Goal: Task Accomplishment & Management: Complete application form

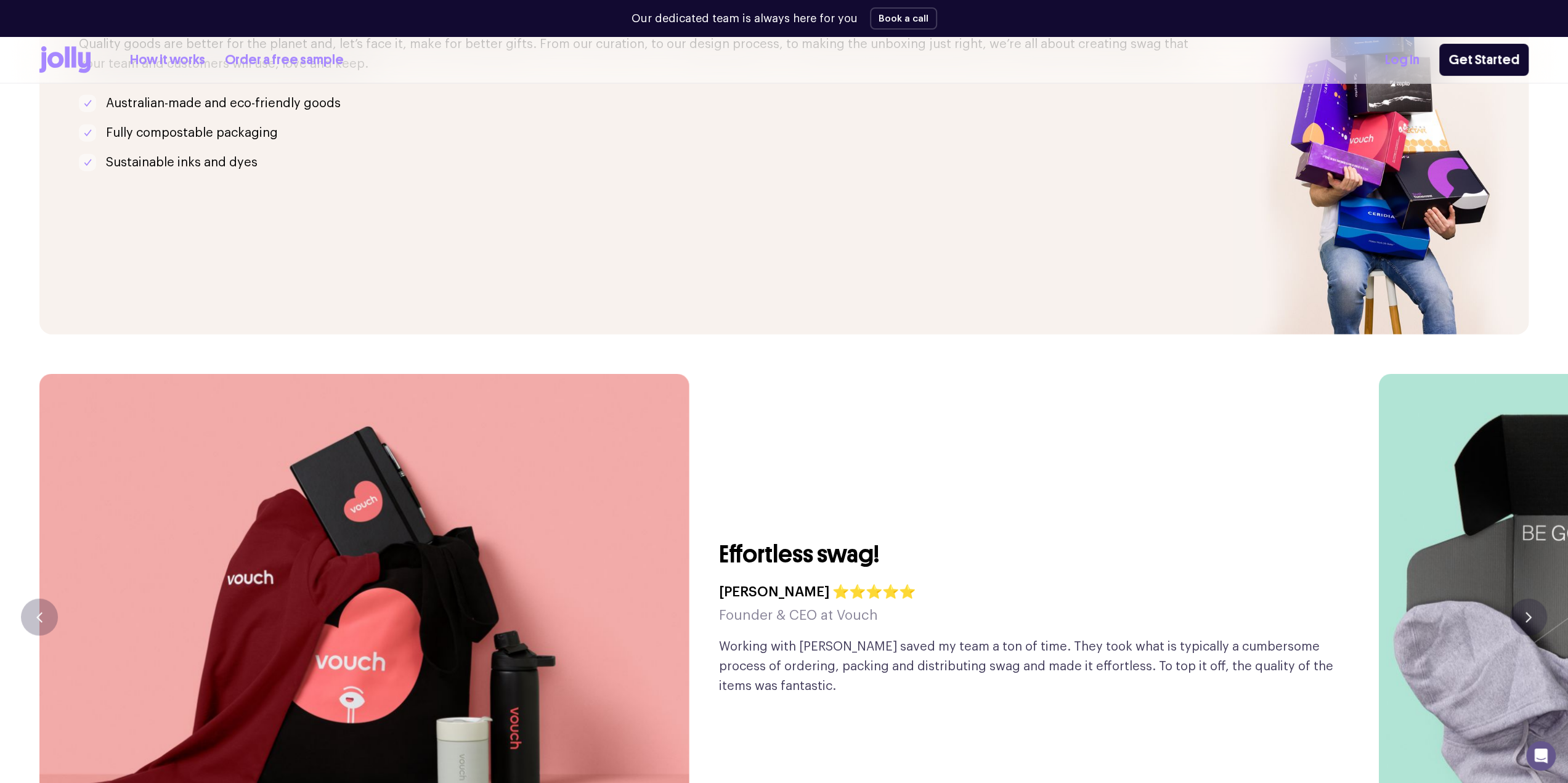
scroll to position [3203, 0]
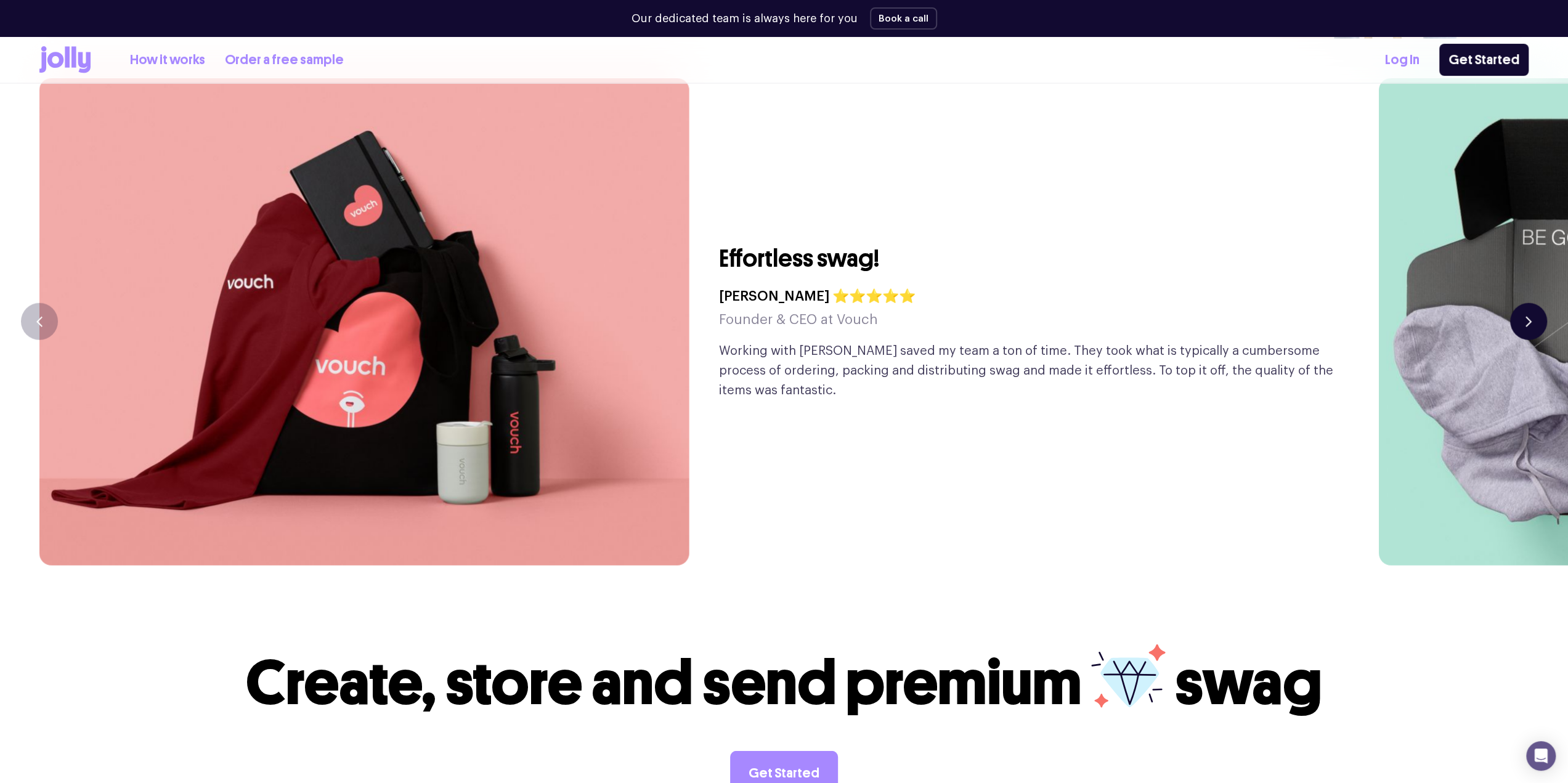
click at [1537, 303] on button "button" at bounding box center [1528, 321] width 37 height 37
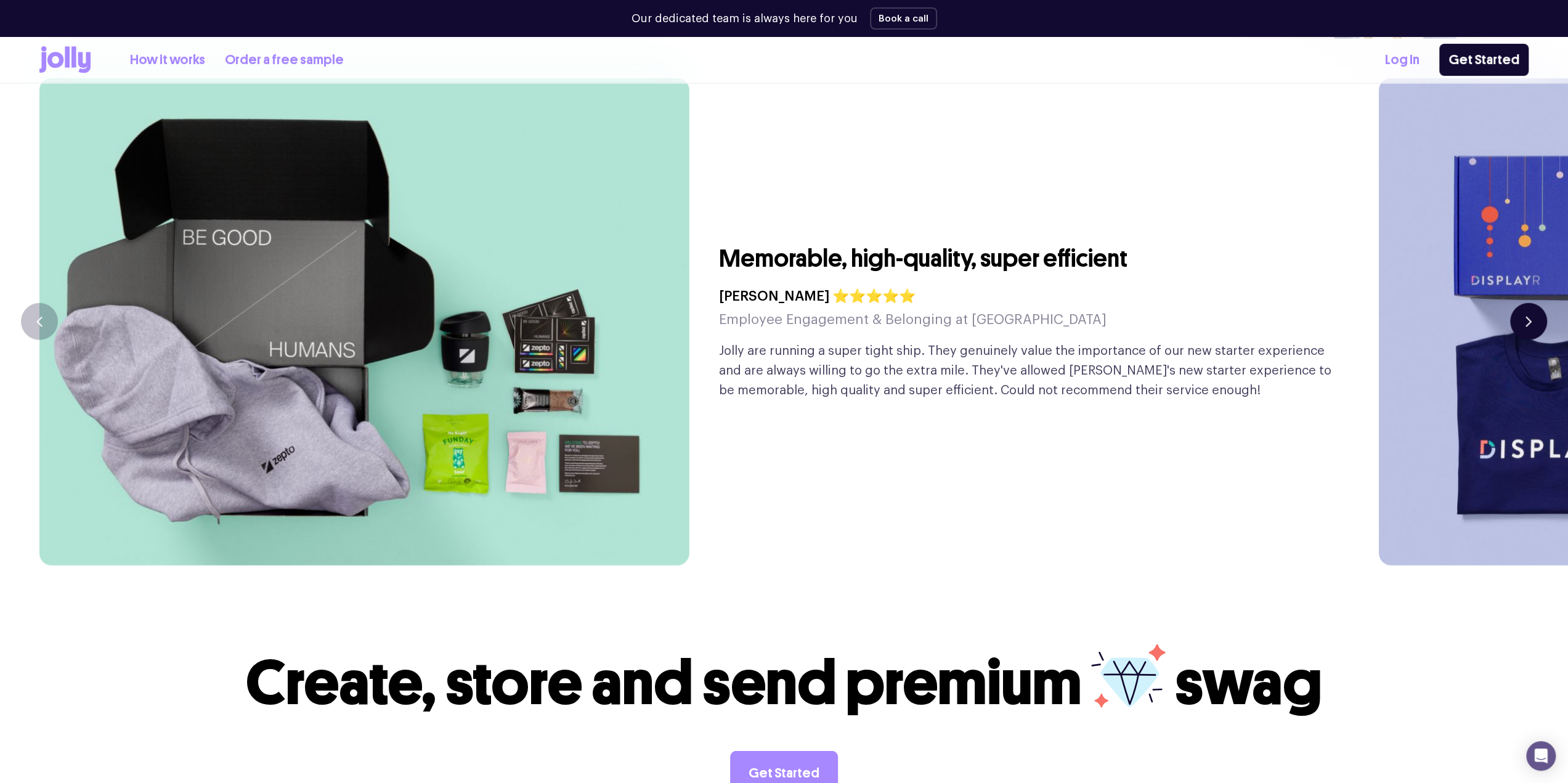
click at [1537, 303] on button "button" at bounding box center [1528, 321] width 37 height 37
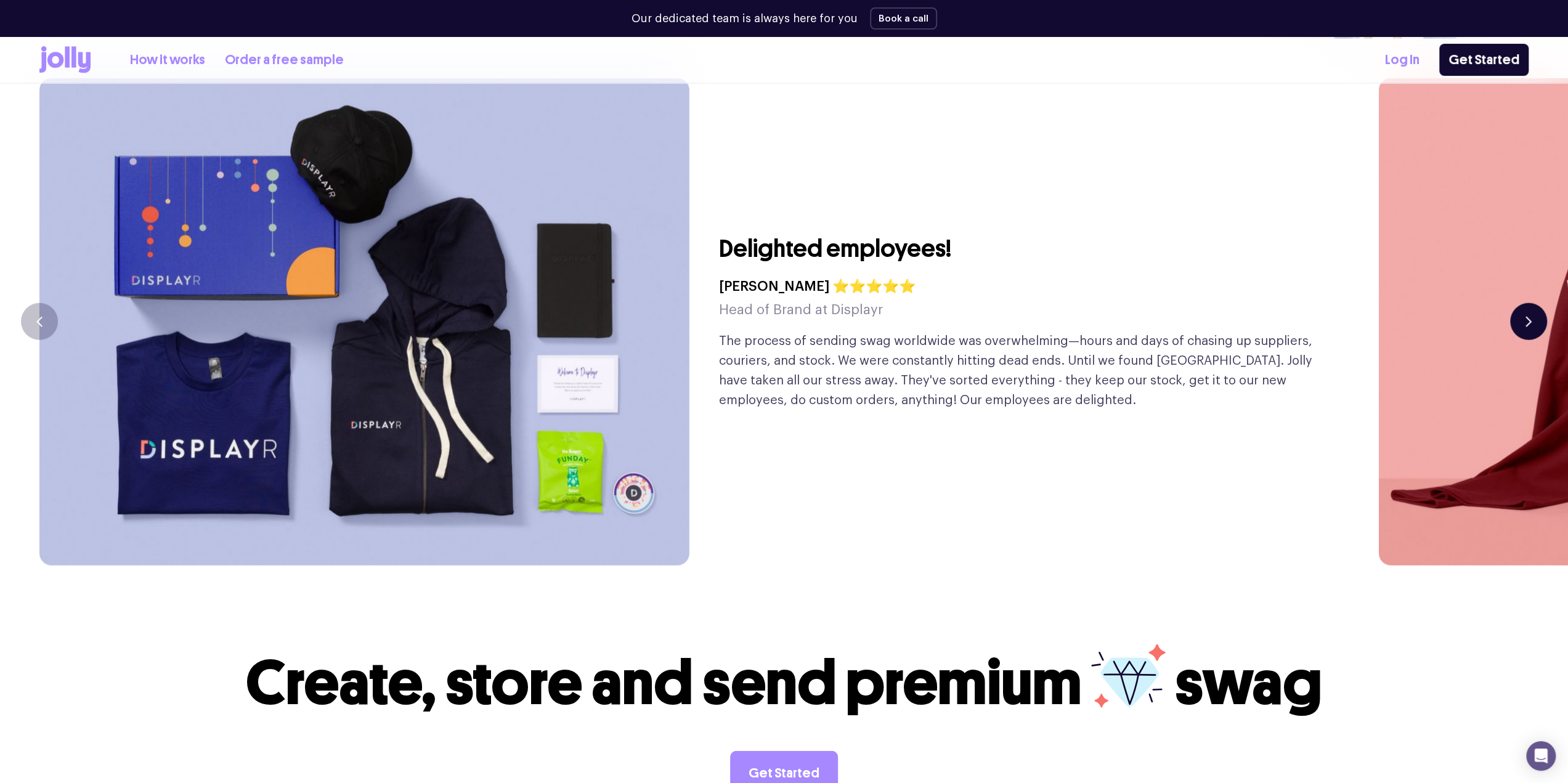
click at [1537, 303] on button "button" at bounding box center [1528, 321] width 37 height 37
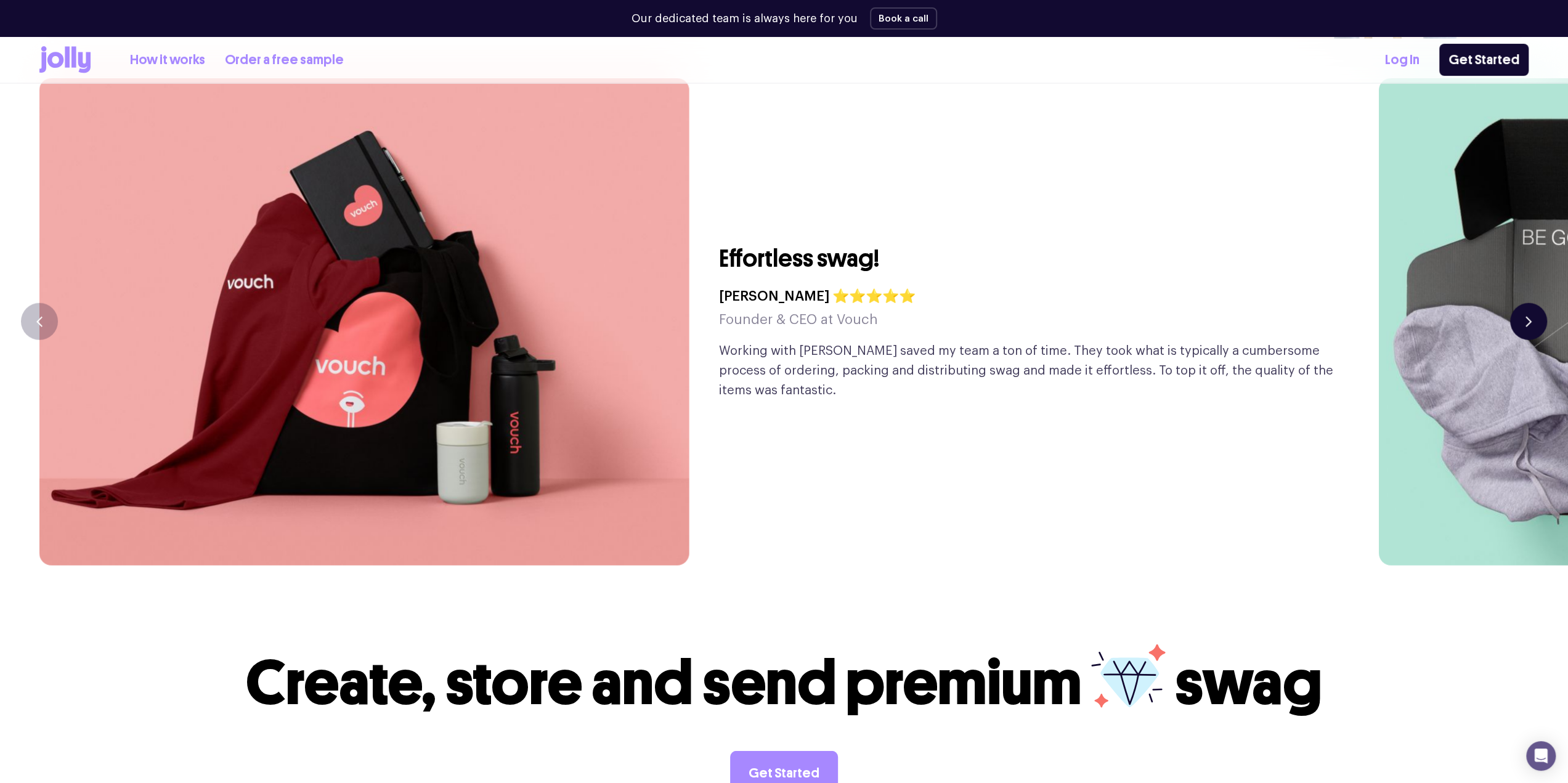
click at [1537, 303] on button "button" at bounding box center [1528, 321] width 37 height 37
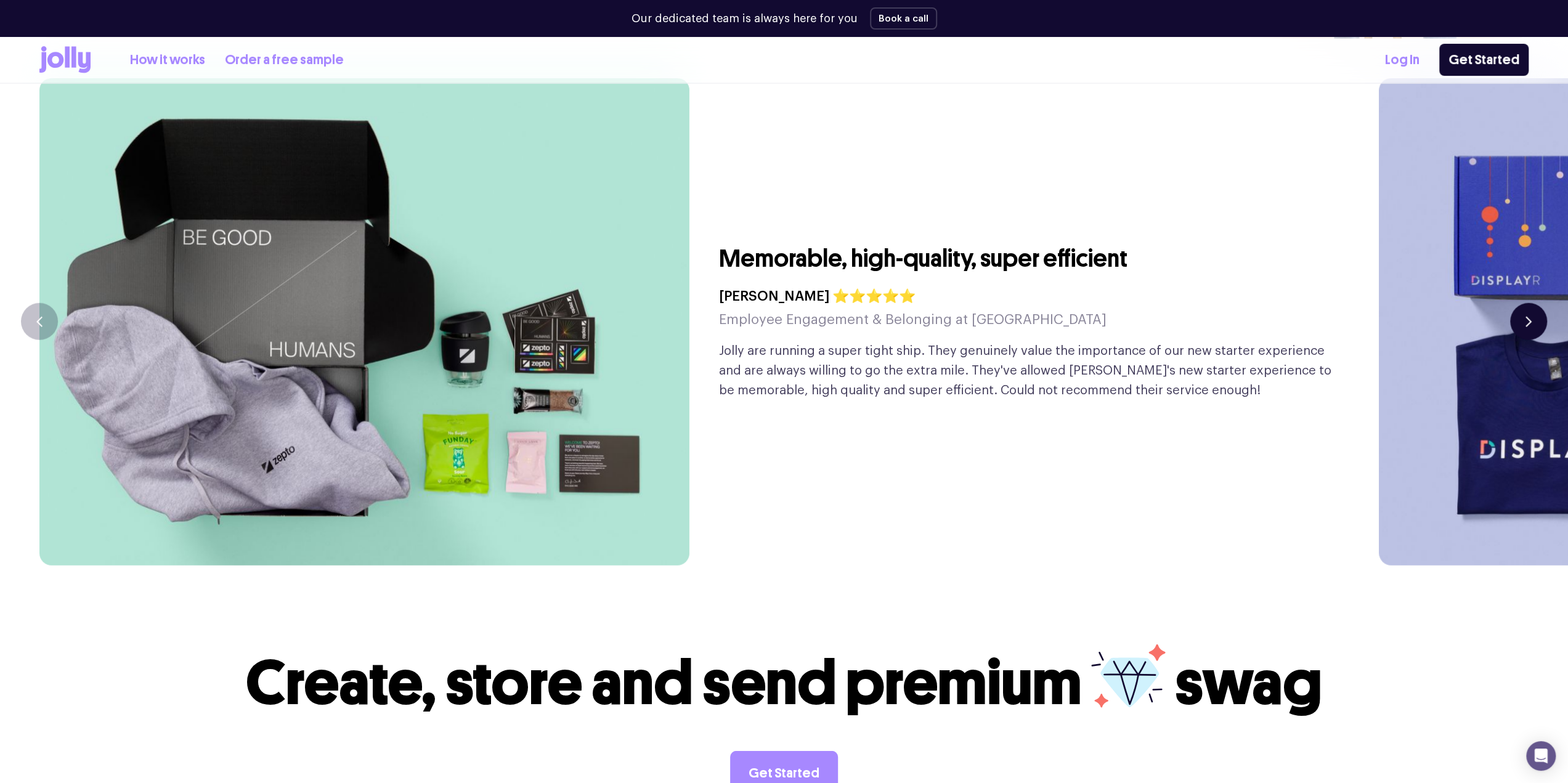
click at [1537, 303] on button "button" at bounding box center [1528, 321] width 37 height 37
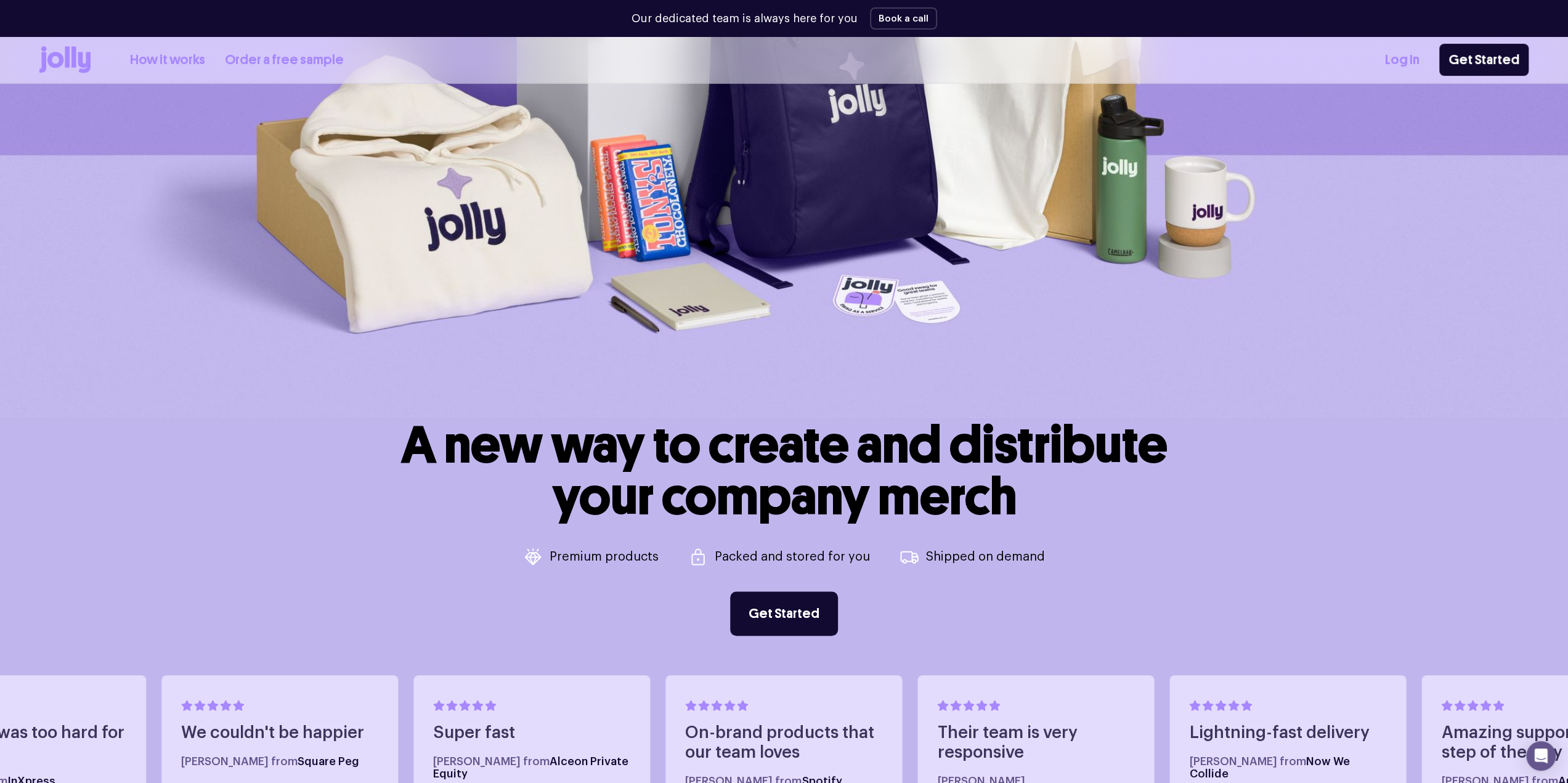
scroll to position [0, 0]
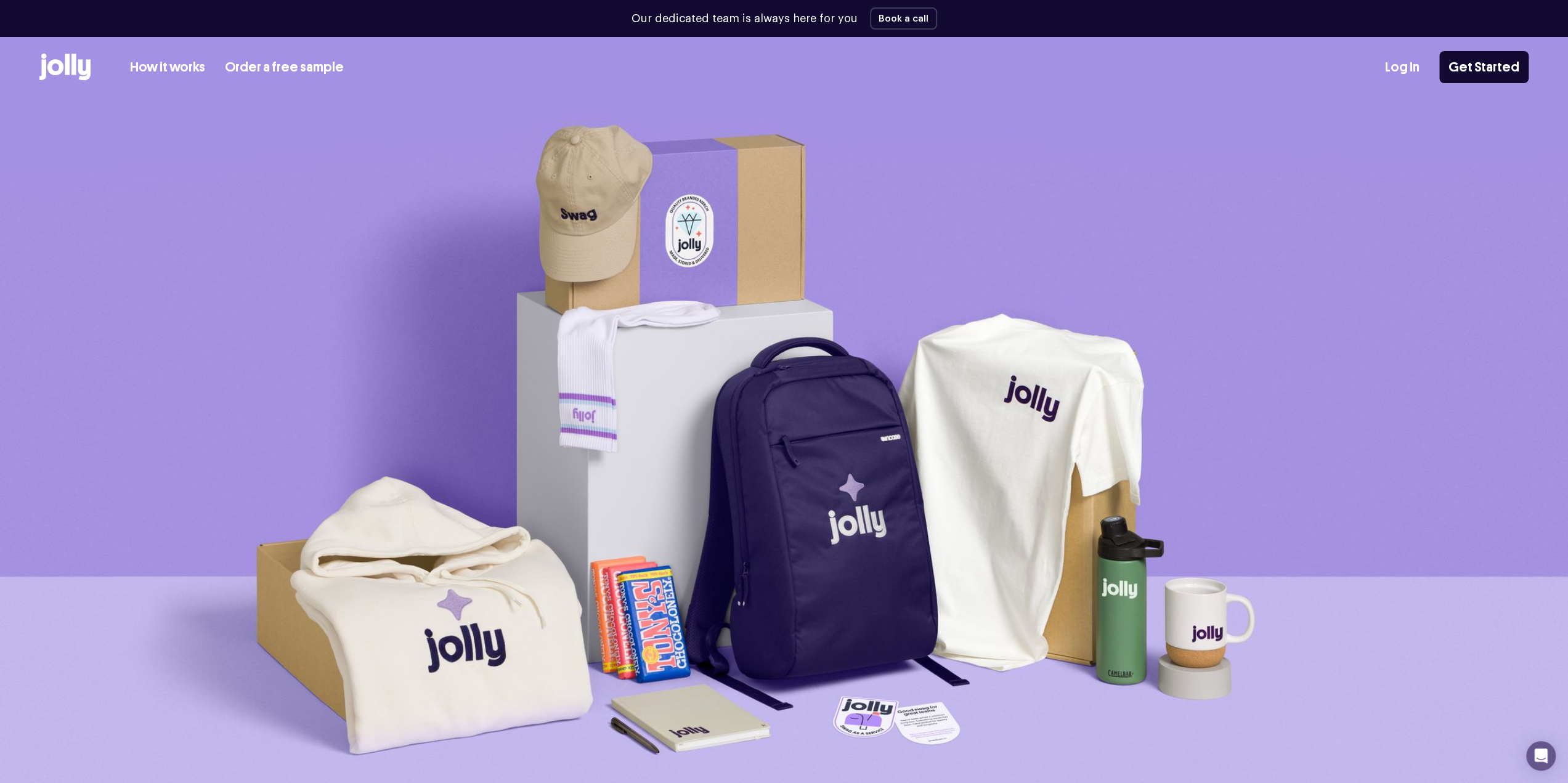
click at [144, 67] on link "How it works" at bounding box center [167, 67] width 75 height 20
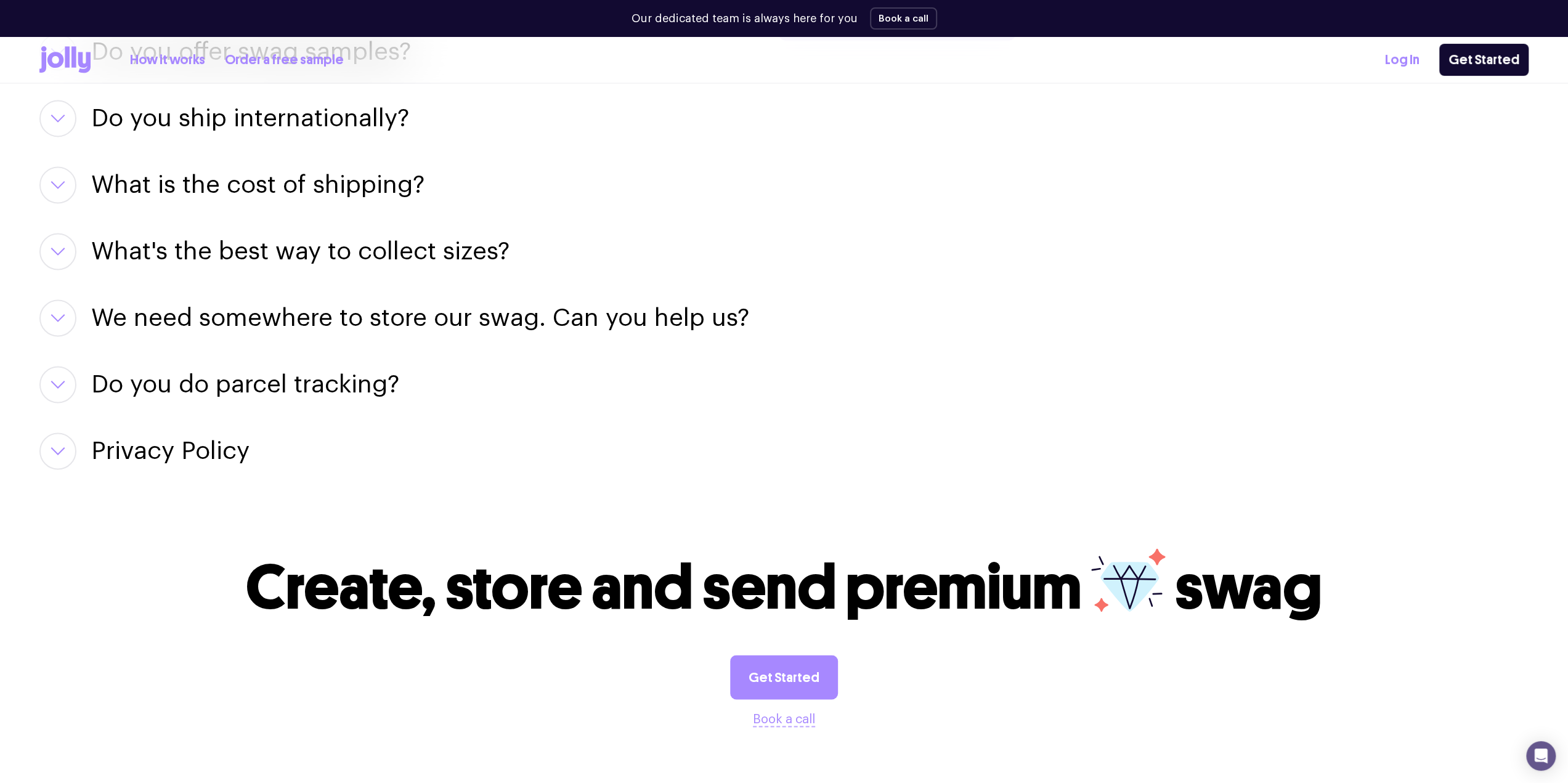
scroll to position [1786, 0]
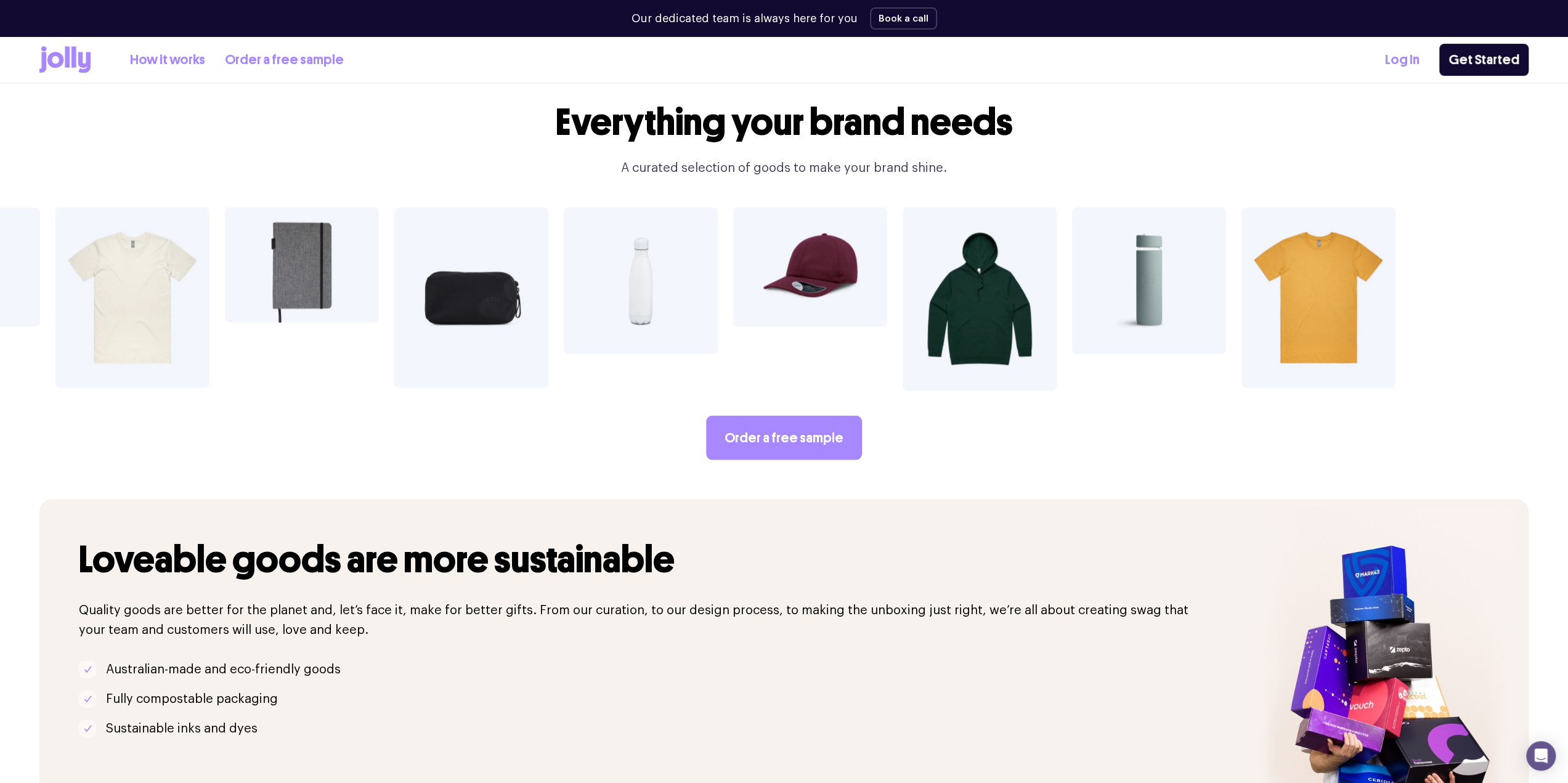
scroll to position [2341, 0]
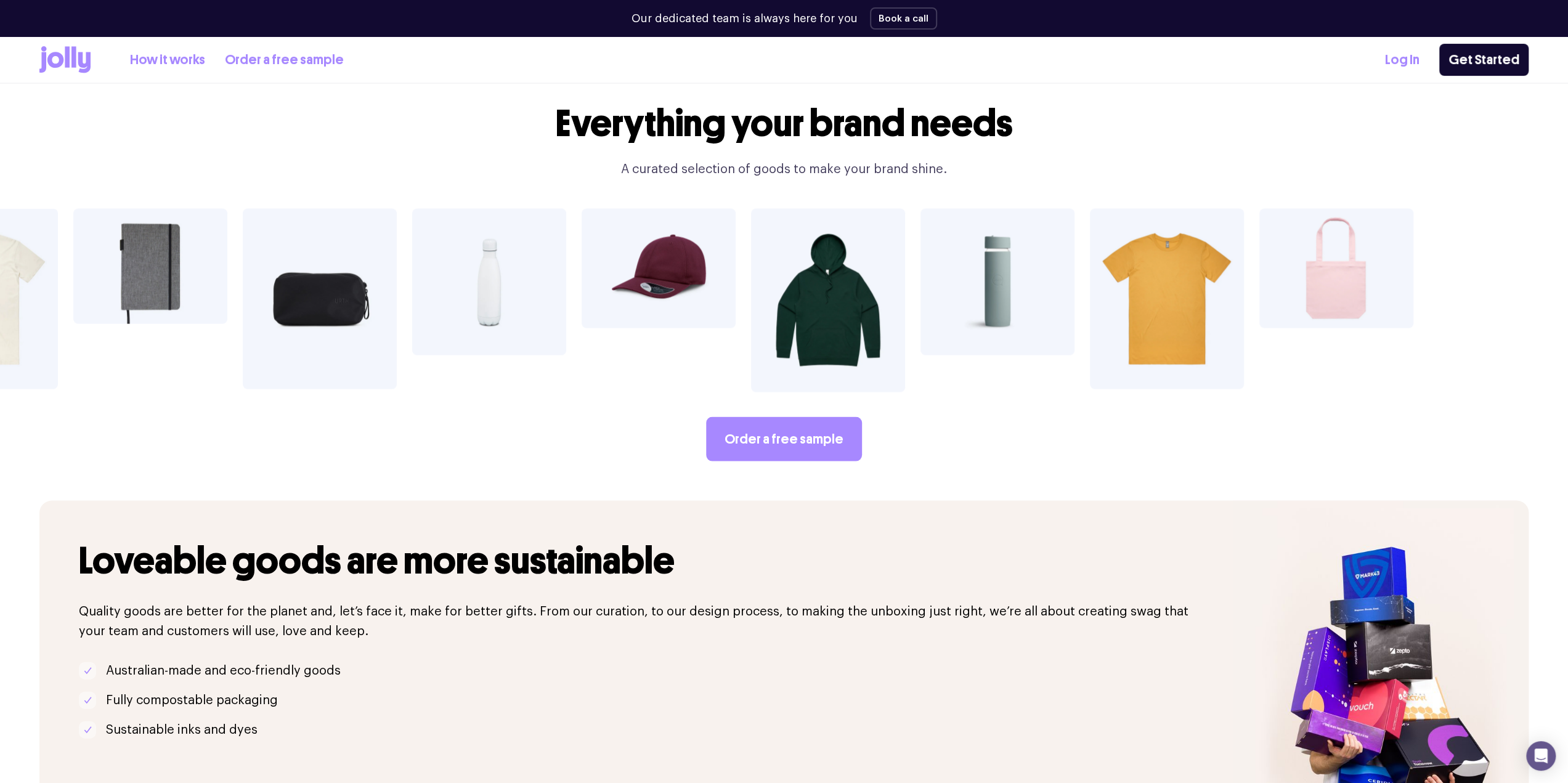
click at [824, 251] on img at bounding box center [828, 300] width 154 height 184
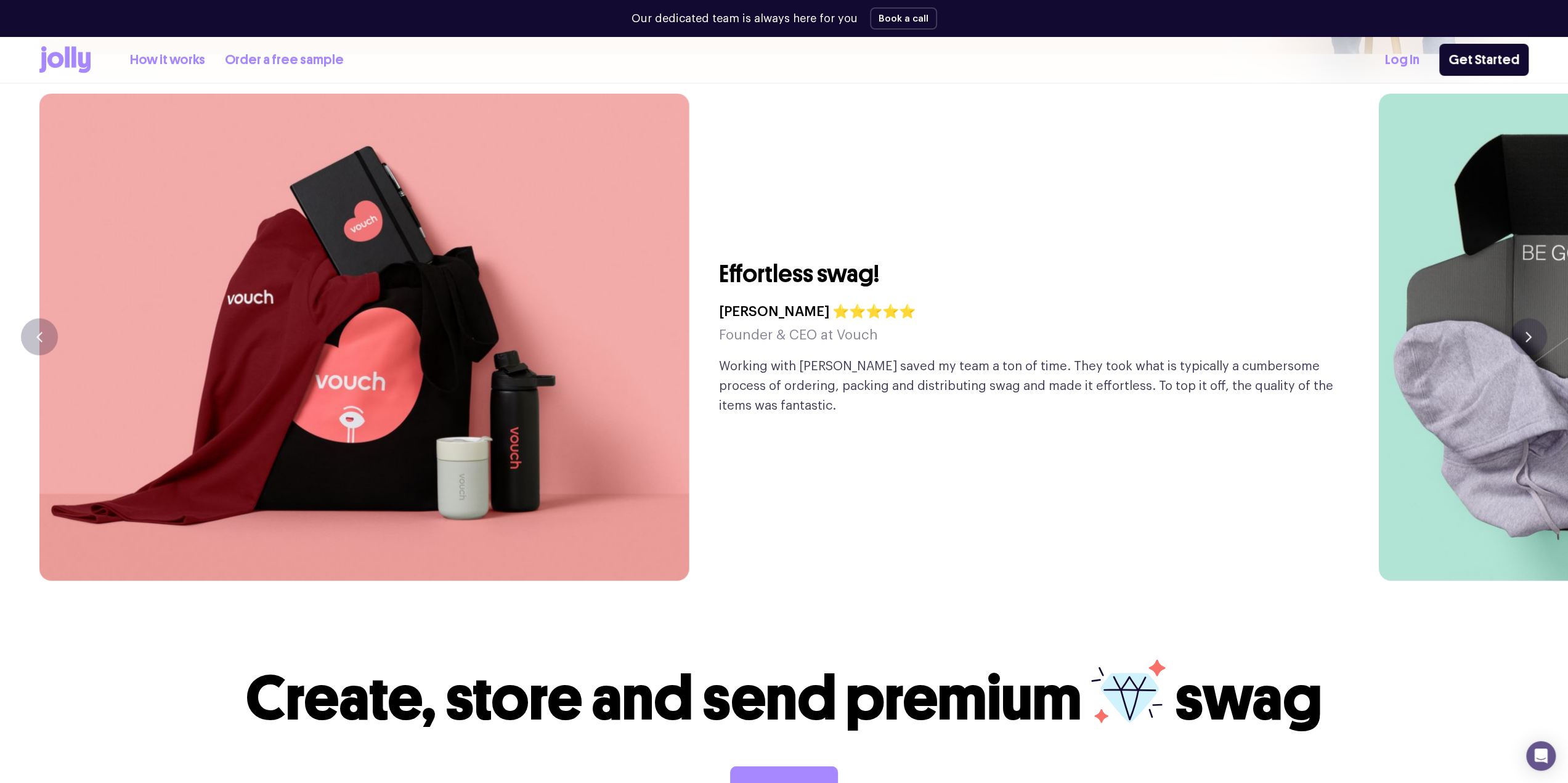
scroll to position [3203, 0]
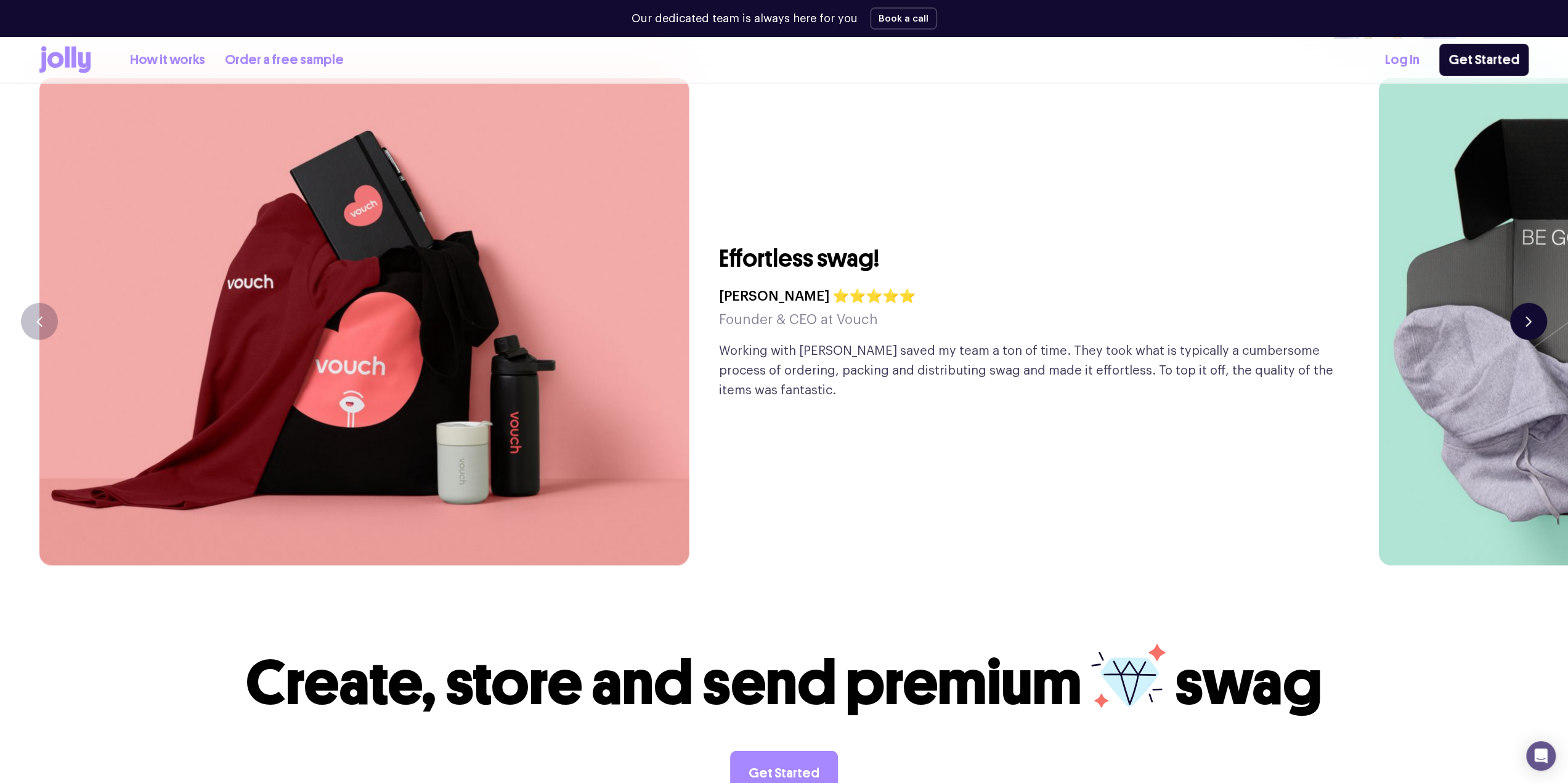
click at [1523, 303] on button "button" at bounding box center [1528, 321] width 37 height 37
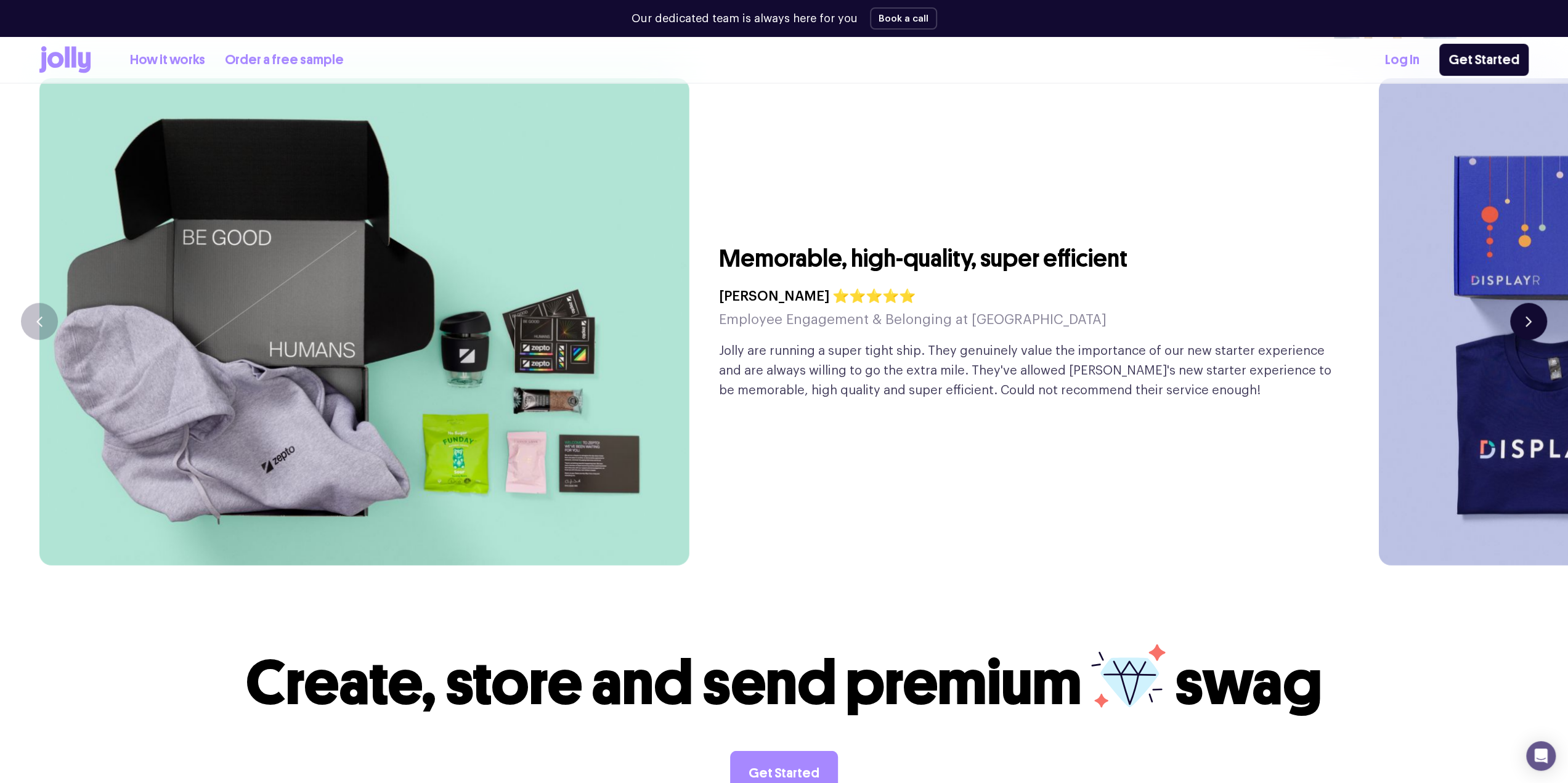
click at [1523, 303] on button "button" at bounding box center [1528, 321] width 37 height 37
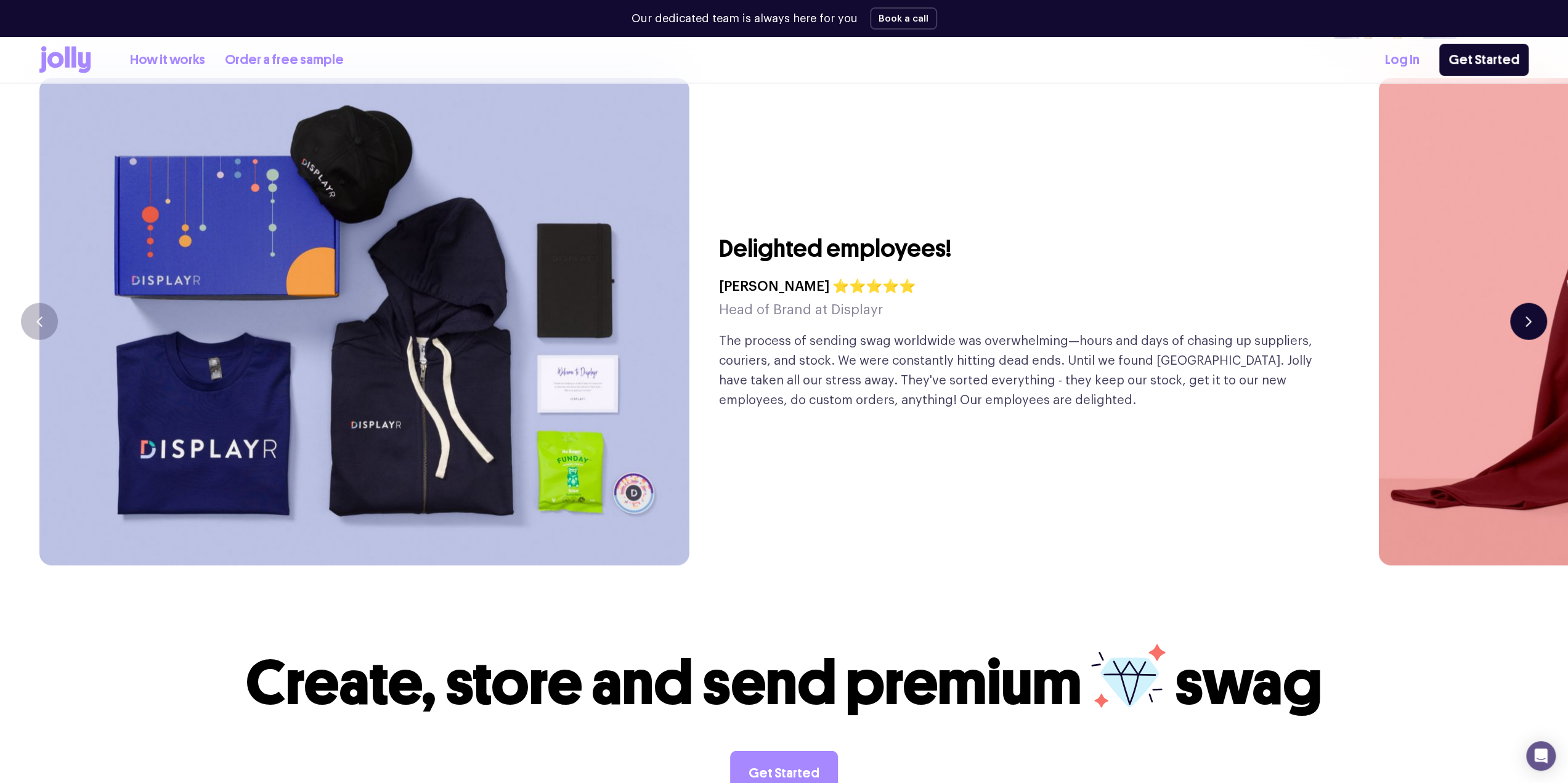
click at [1523, 303] on button "button" at bounding box center [1528, 321] width 37 height 37
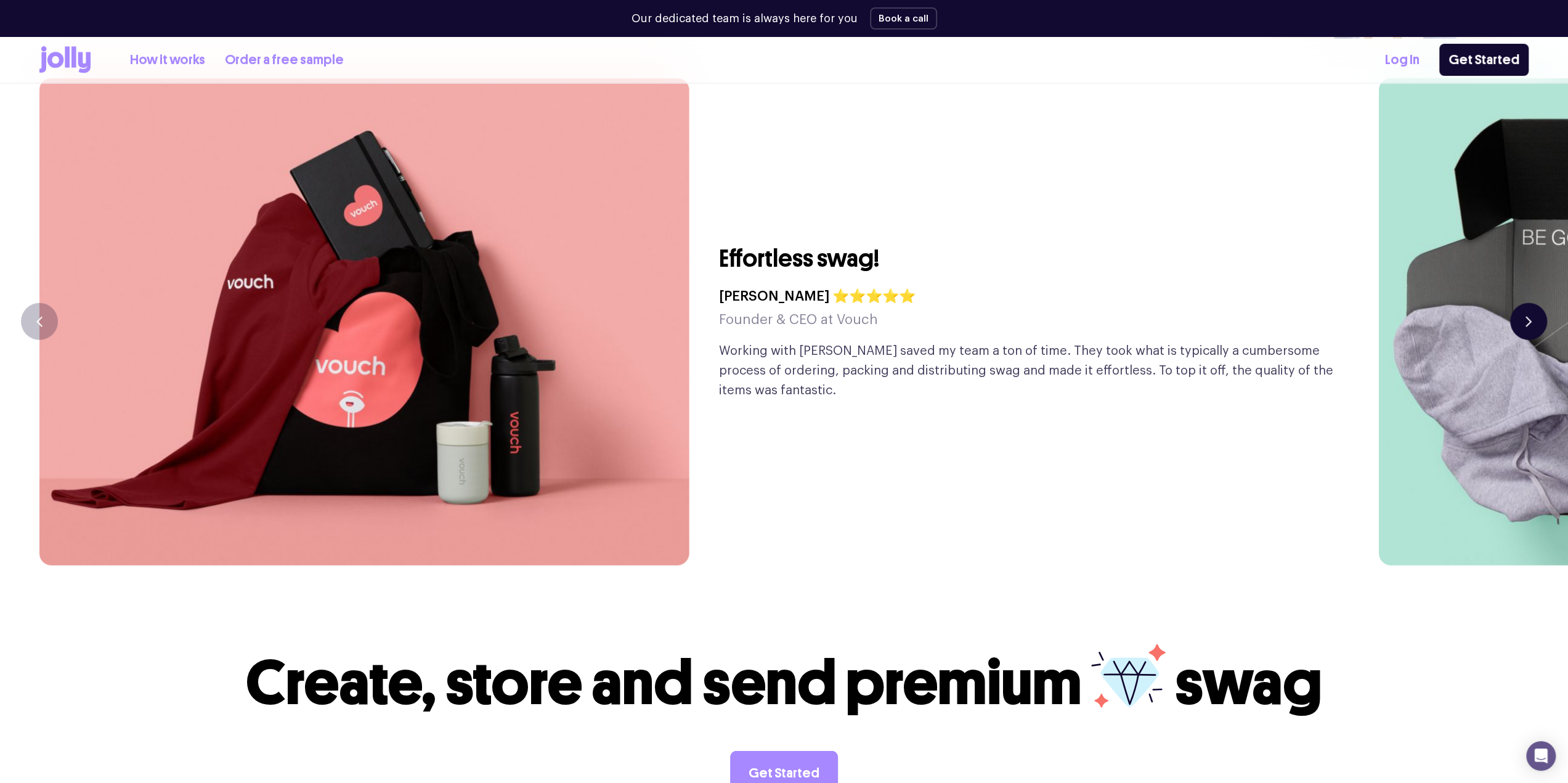
click at [1523, 303] on button "button" at bounding box center [1528, 321] width 37 height 37
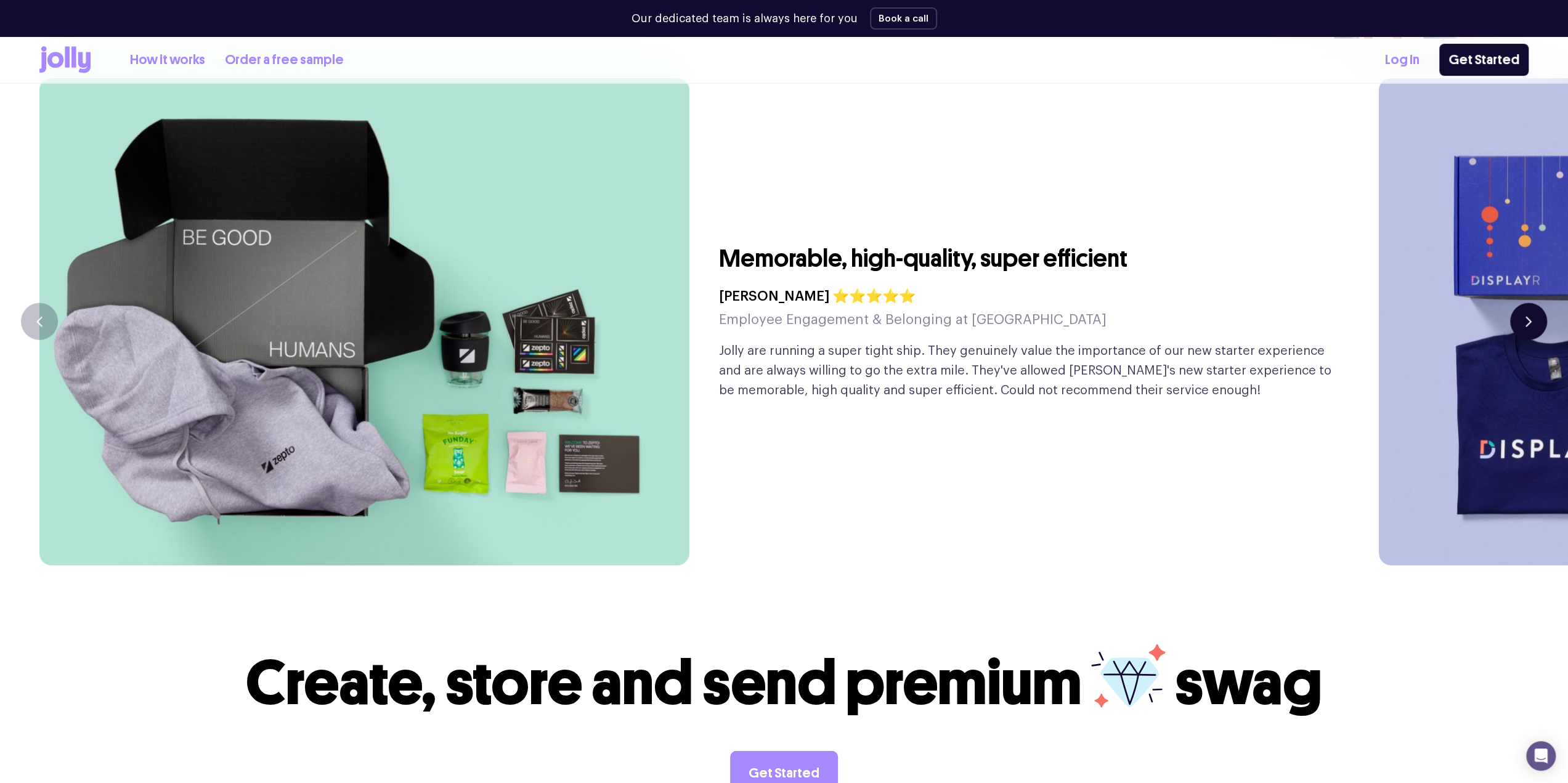
click at [1523, 303] on button "button" at bounding box center [1528, 321] width 37 height 37
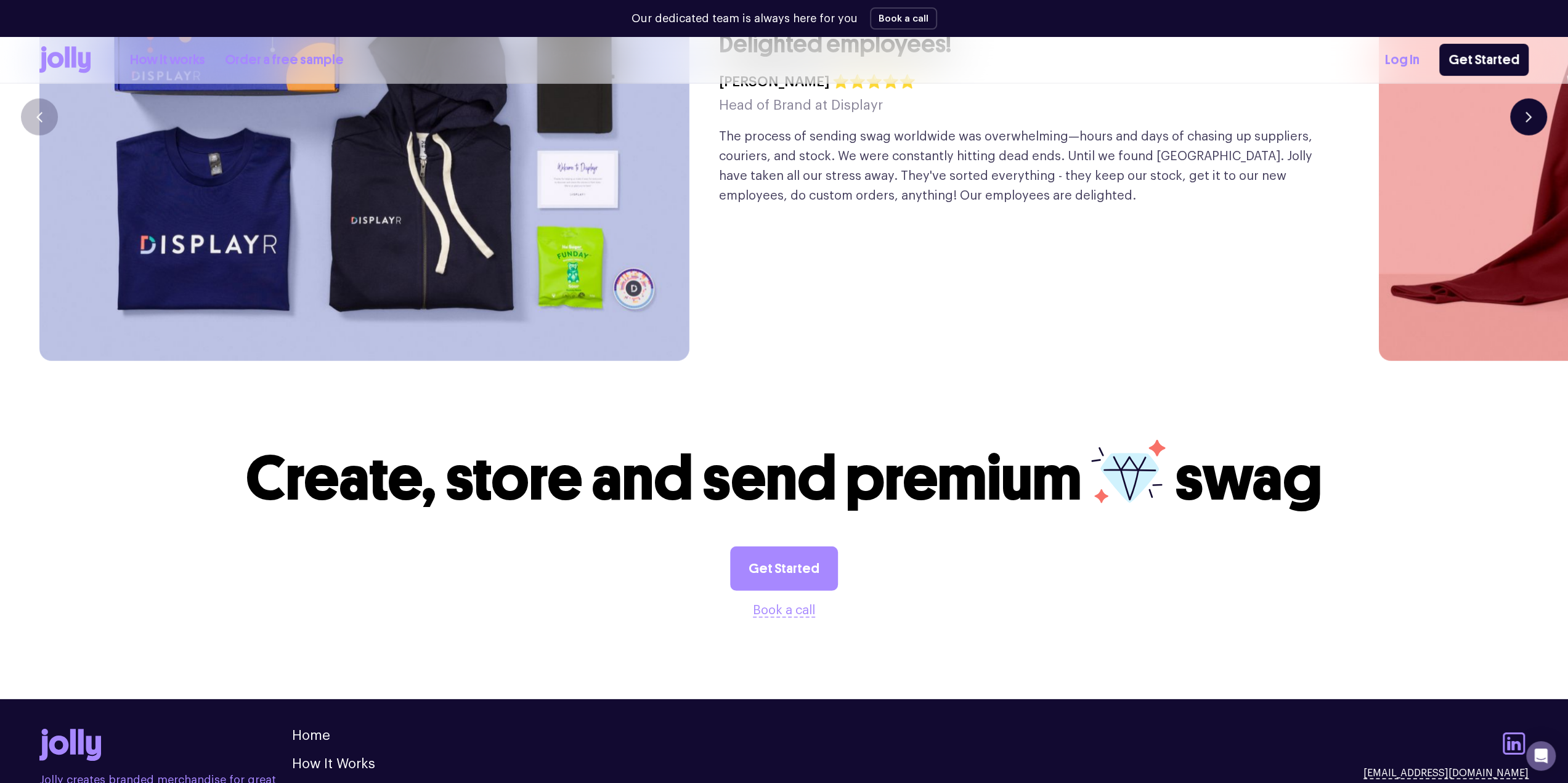
scroll to position [3504, 0]
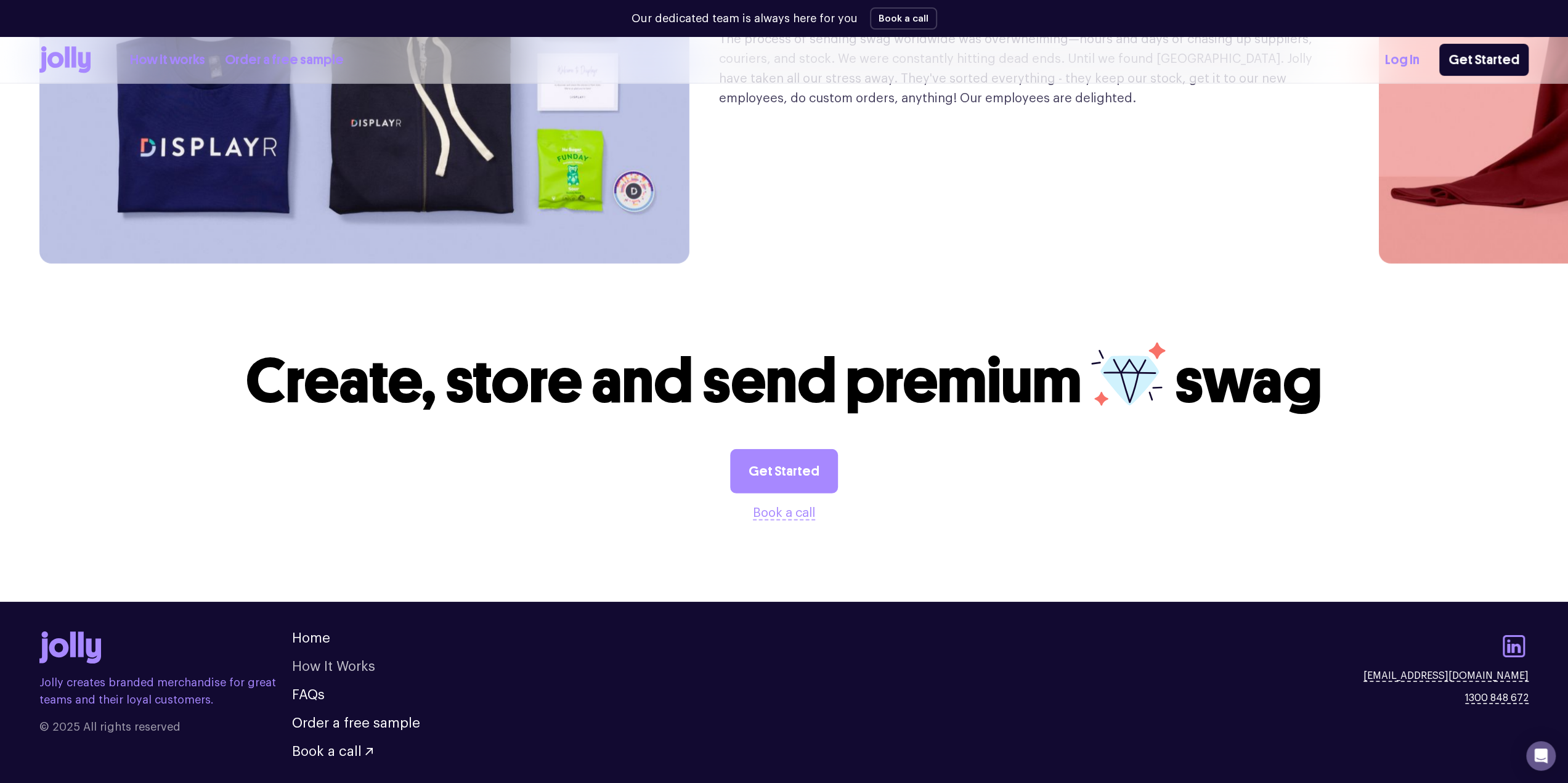
click at [349, 660] on link "How It Works" at bounding box center [333, 666] width 83 height 13
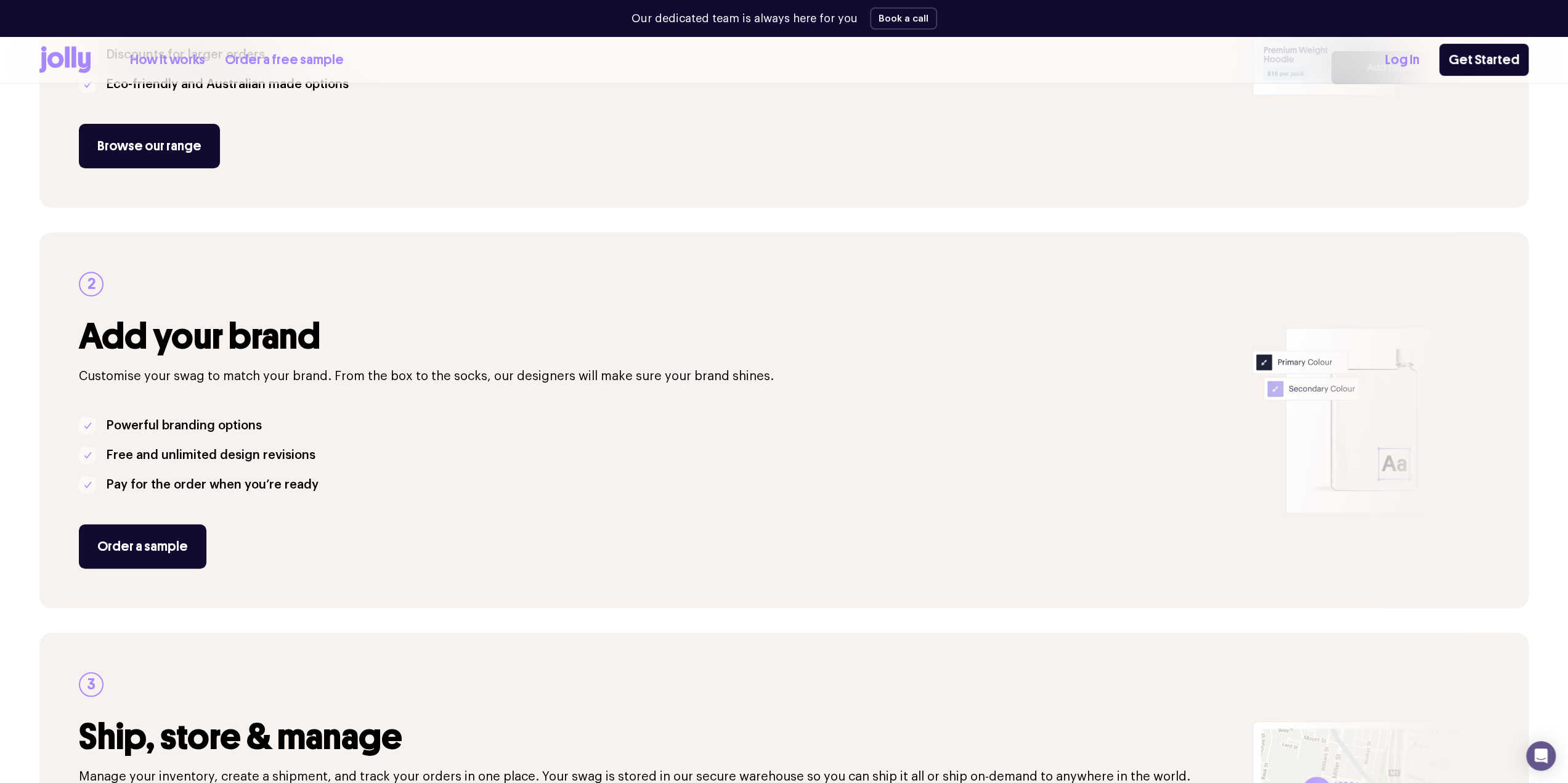
scroll to position [62, 0]
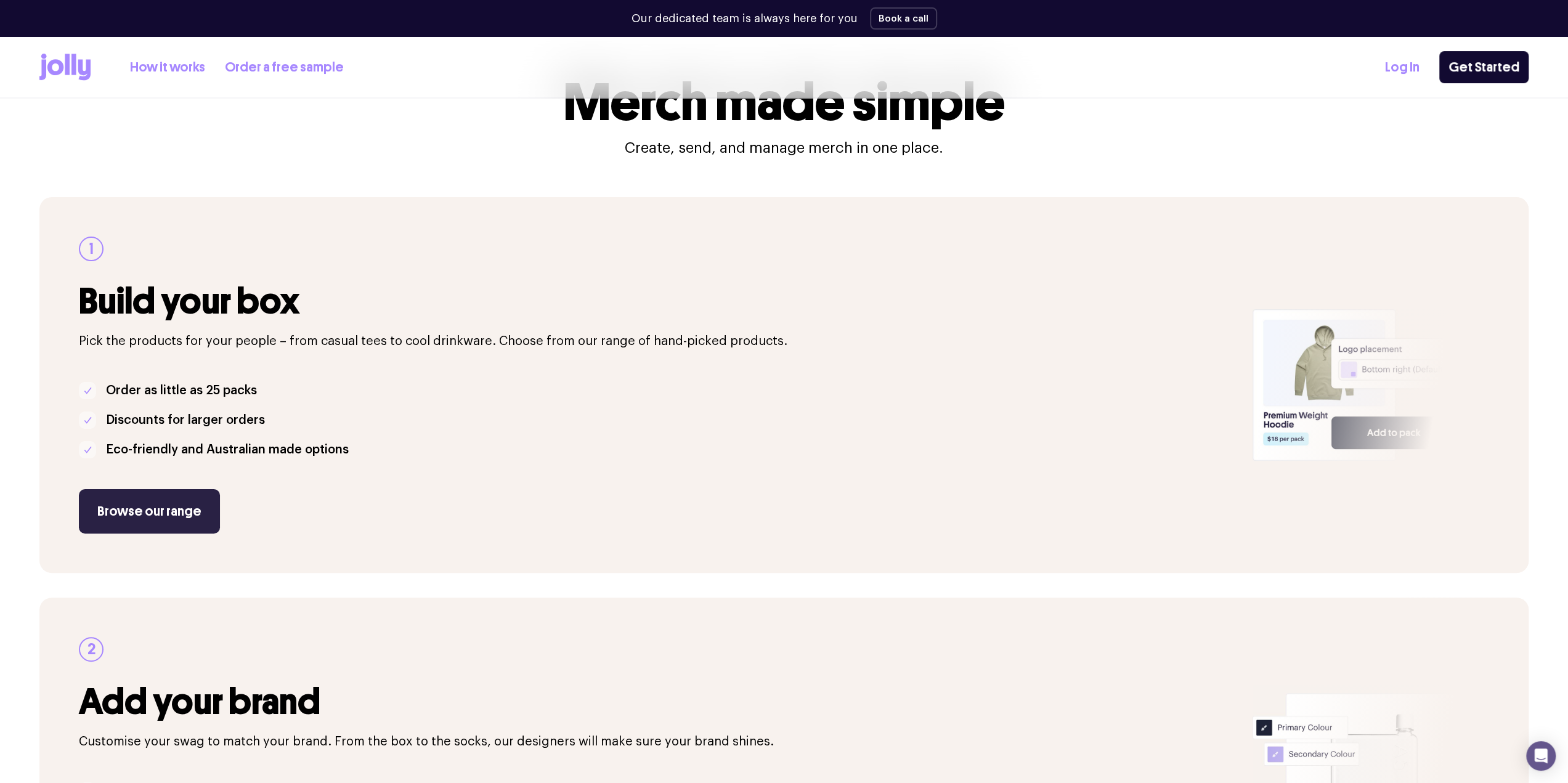
click at [140, 505] on link "Browse our range" at bounding box center [149, 511] width 141 height 44
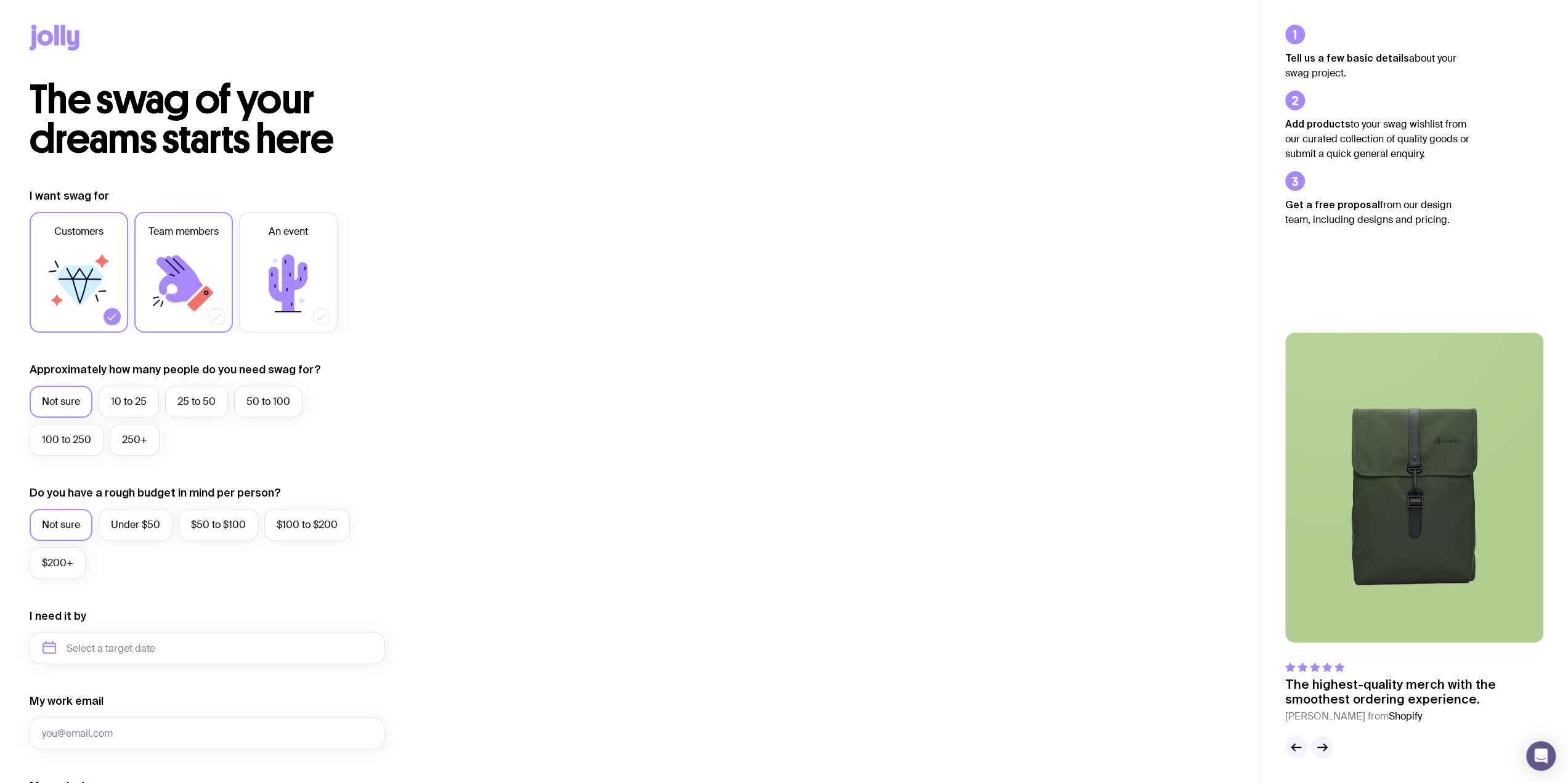
click at [195, 296] on icon at bounding box center [183, 282] width 74 height 74
click at [0, 0] on input "Team members" at bounding box center [0, 0] width 0 height 0
click at [53, 308] on icon at bounding box center [79, 282] width 74 height 74
click at [0, 0] on input "Customers" at bounding box center [0, 0] width 0 height 0
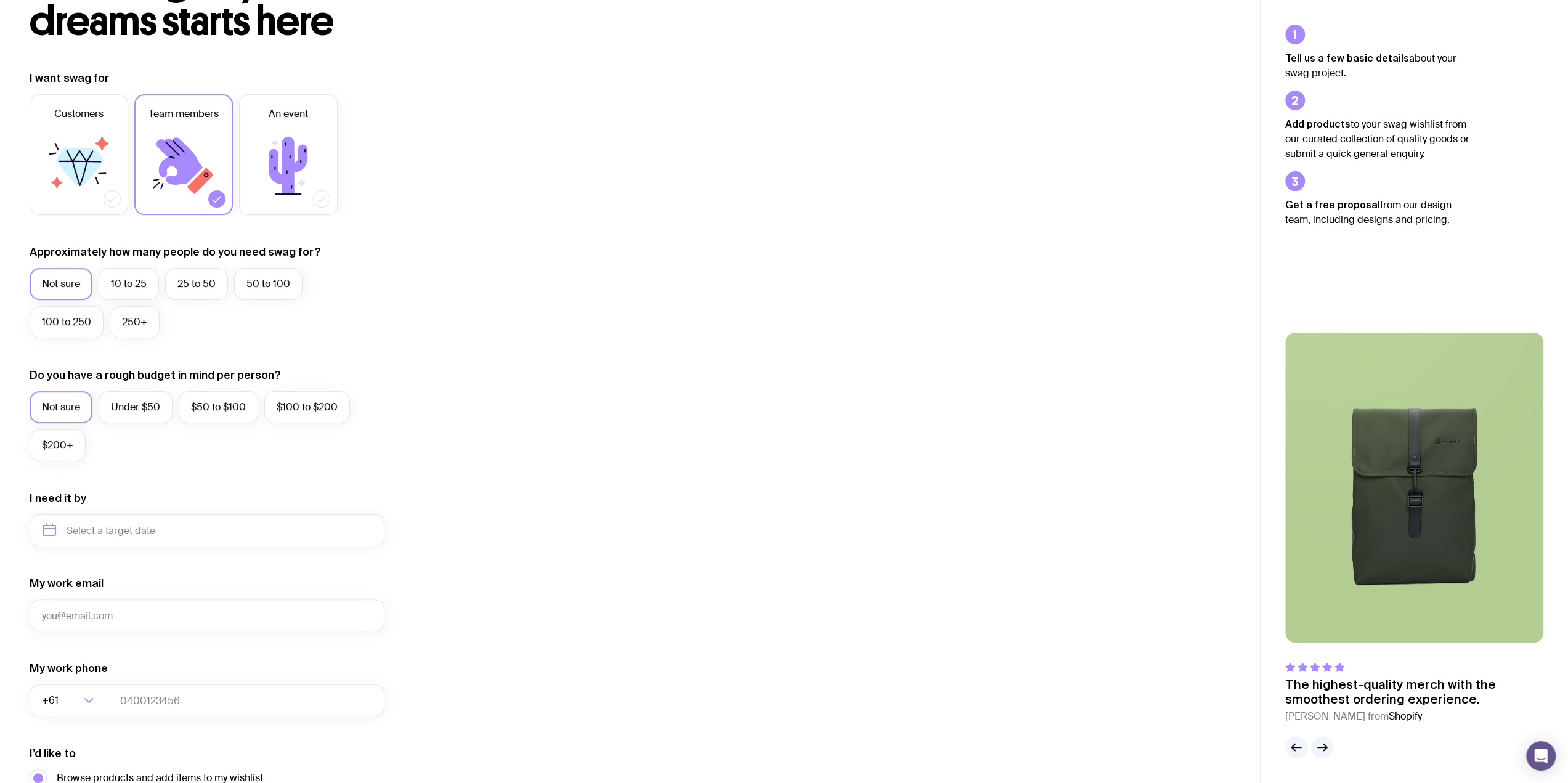
scroll to position [185, 0]
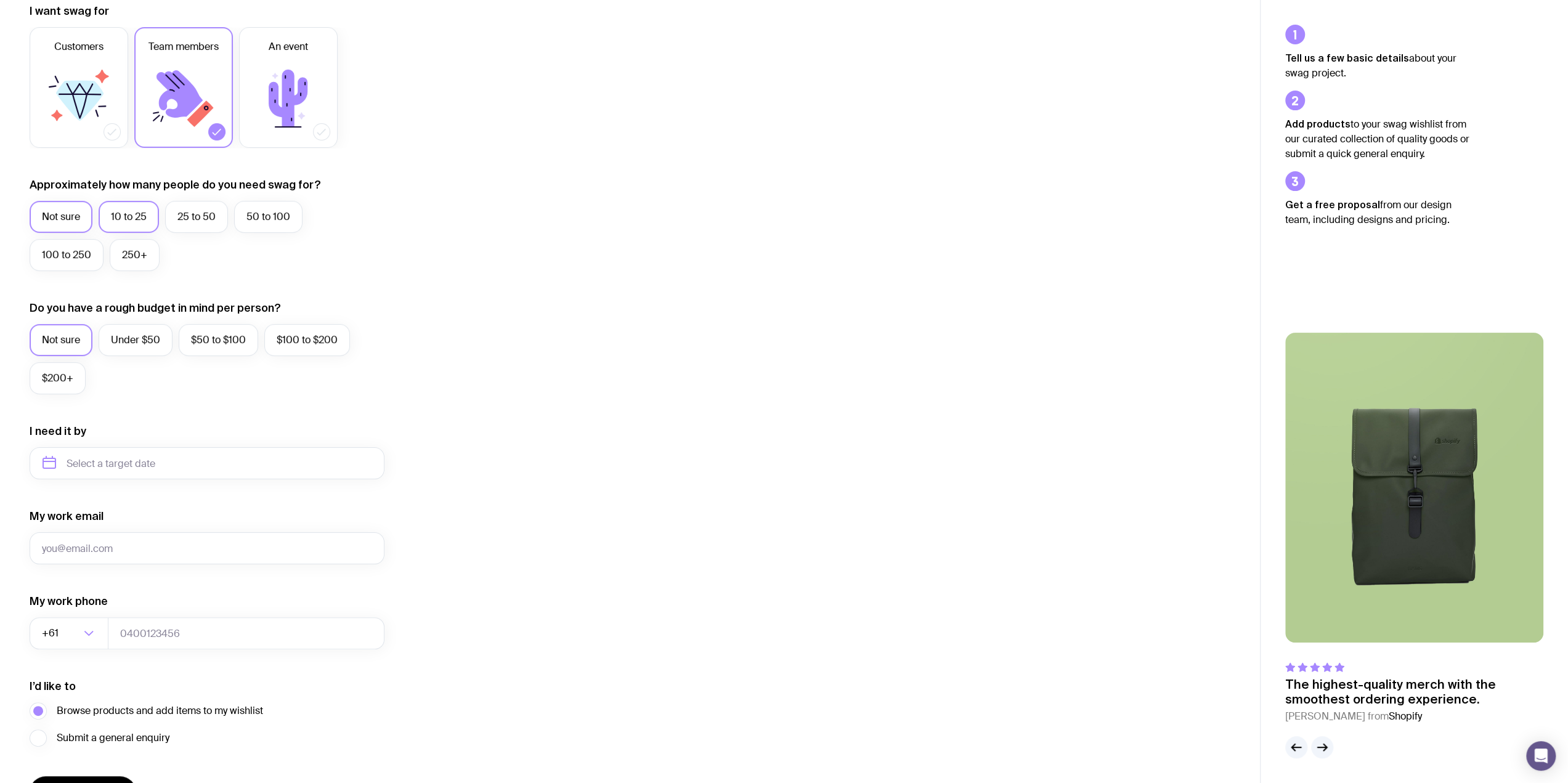
click at [145, 220] on label "10 to 25" at bounding box center [129, 217] width 60 height 32
click at [0, 0] on input "10 to 25" at bounding box center [0, 0] width 0 height 0
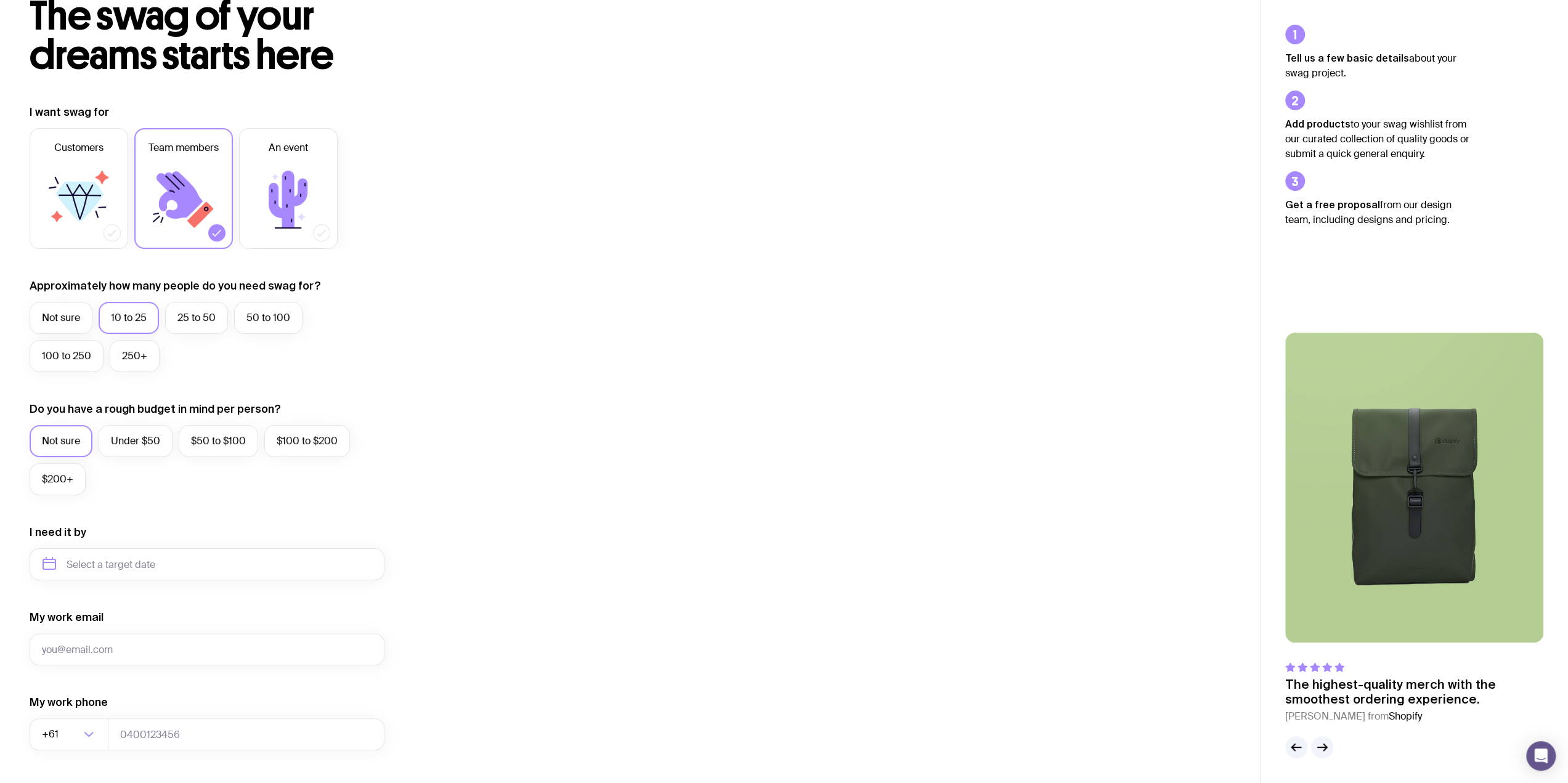
scroll to position [0, 0]
